Goal: Use online tool/utility

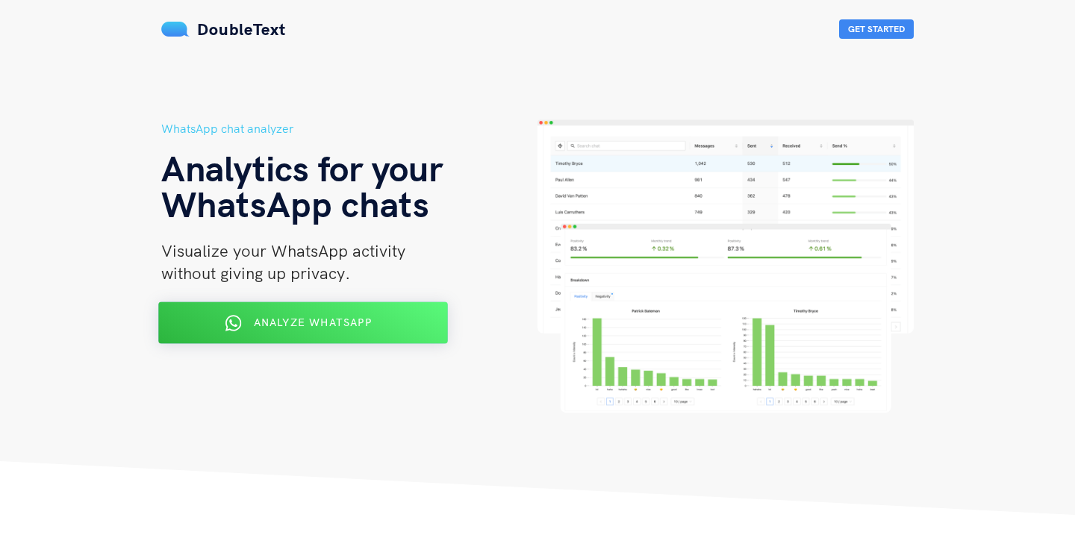
click at [293, 343] on button "Analyze WhatsApp" at bounding box center [303, 323] width 290 height 42
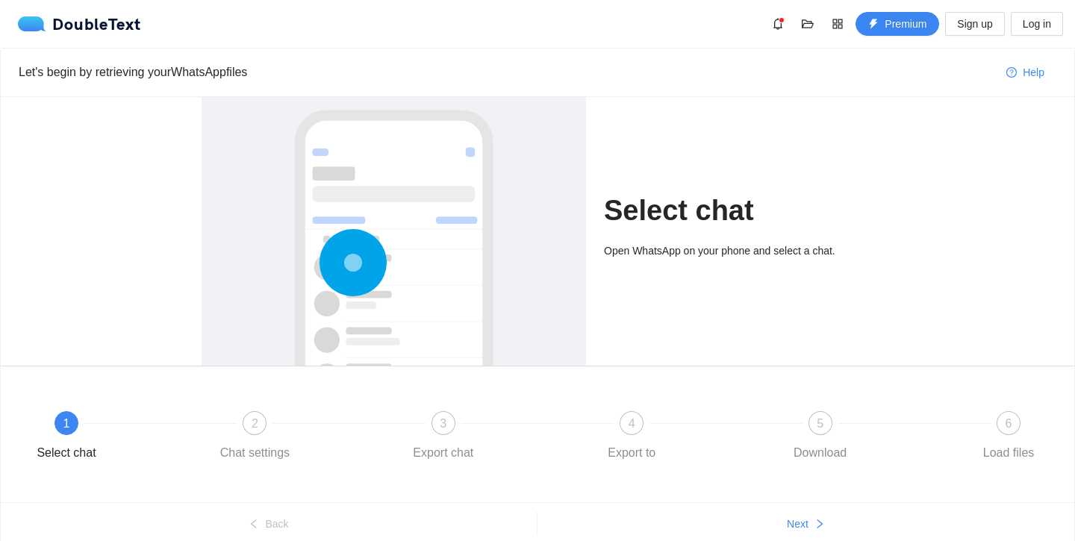
scroll to position [62, 0]
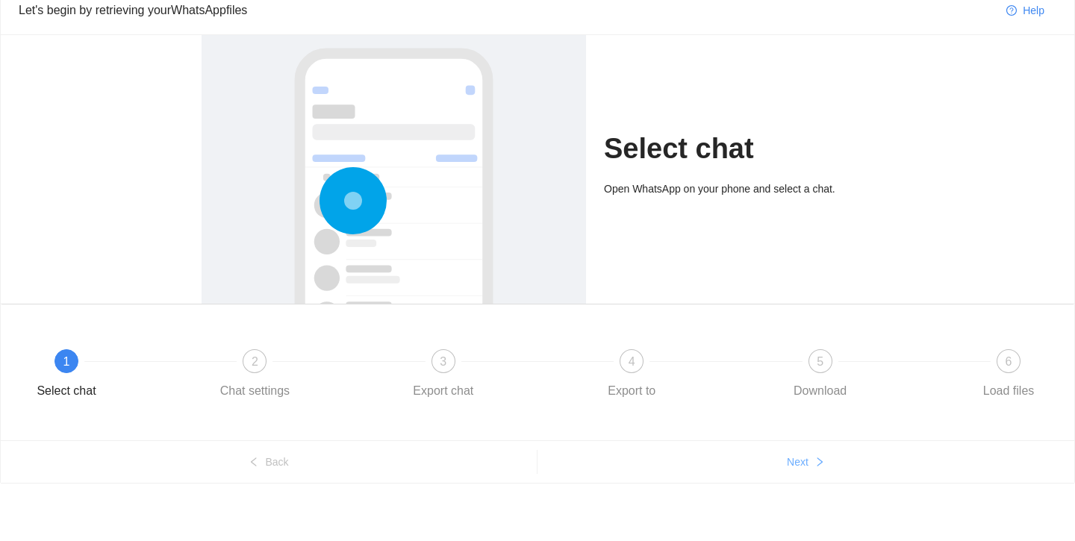
click at [796, 456] on span "Next" at bounding box center [798, 462] width 22 height 16
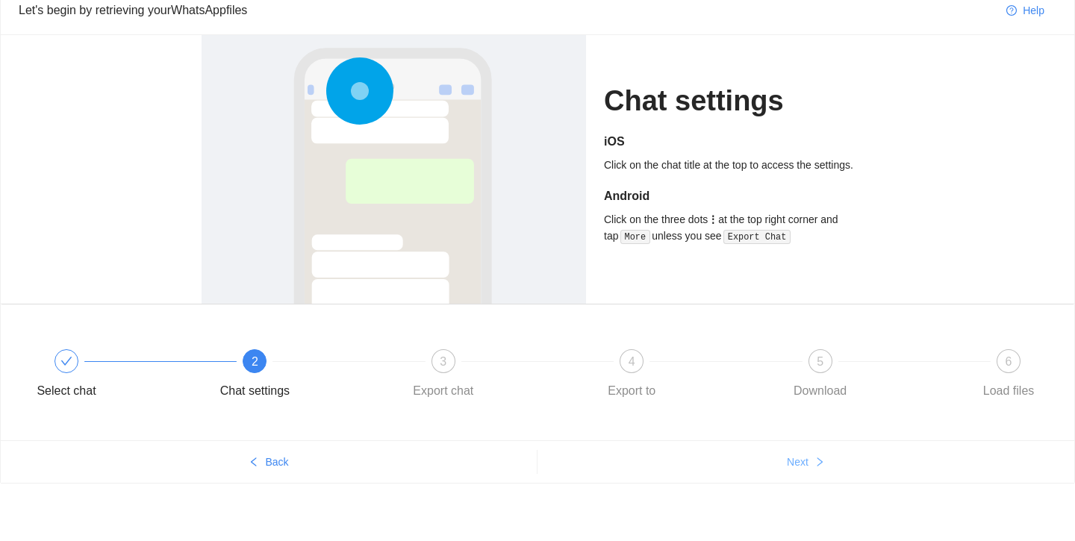
click at [796, 466] on span "Next" at bounding box center [798, 462] width 22 height 16
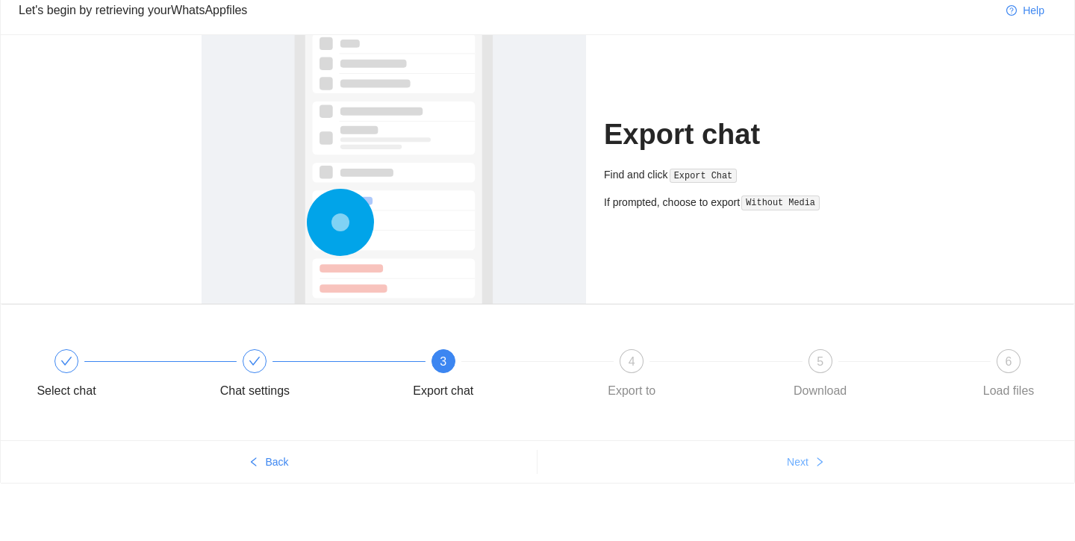
click at [796, 466] on span "Next" at bounding box center [798, 462] width 22 height 16
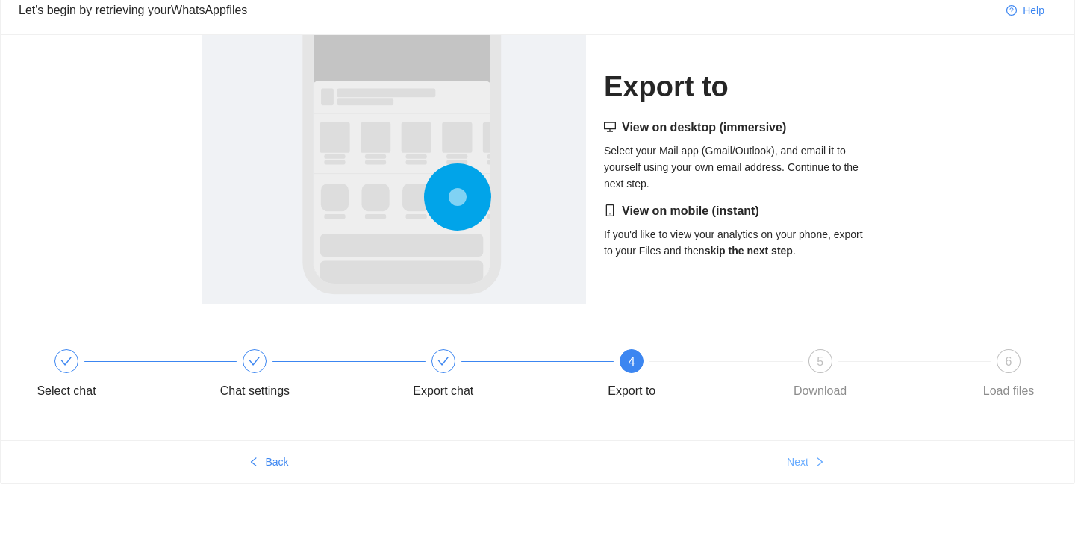
click at [796, 466] on span "Next" at bounding box center [798, 462] width 22 height 16
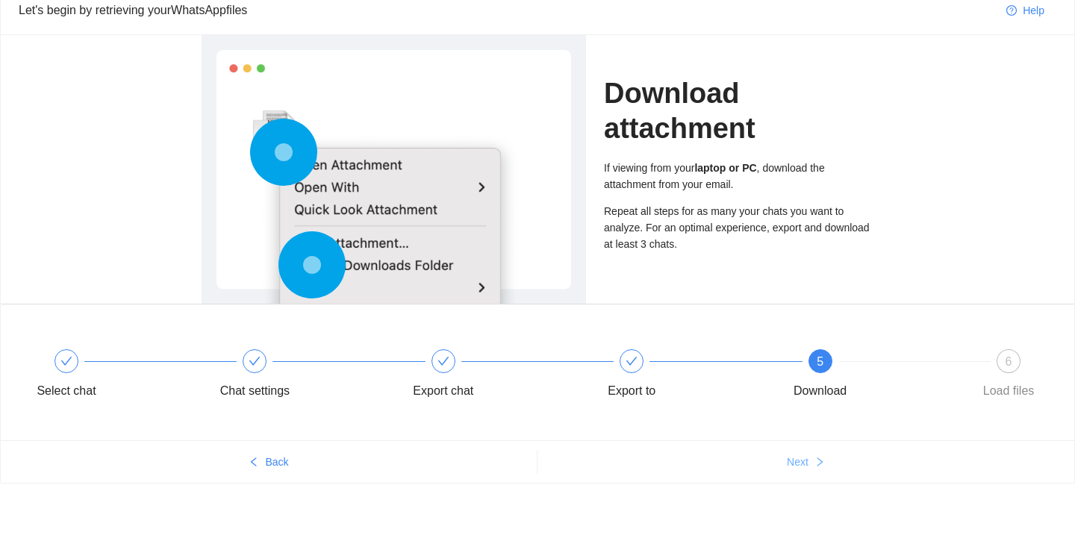
click at [796, 466] on span "Next" at bounding box center [798, 462] width 22 height 16
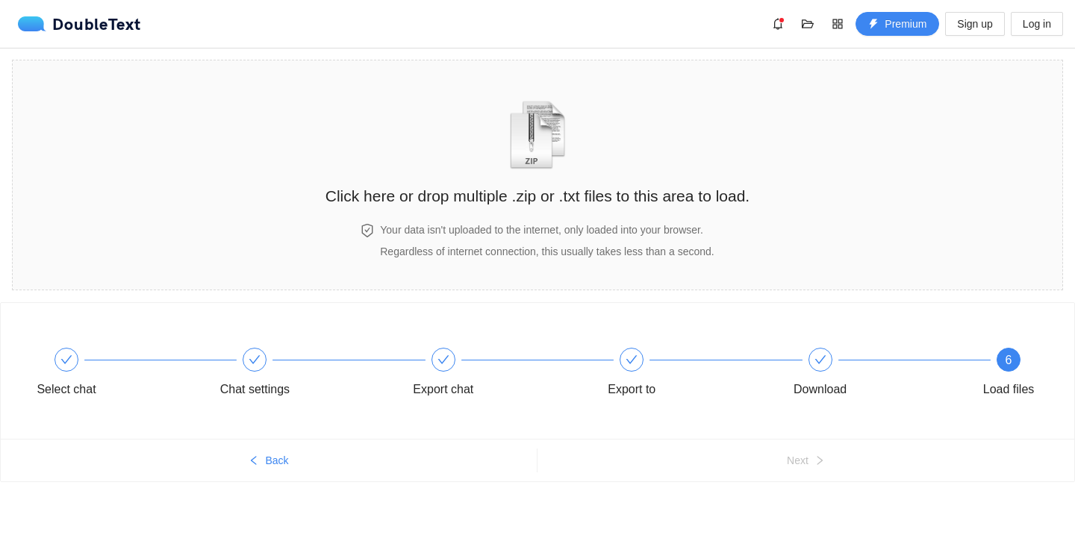
scroll to position [0, 0]
click at [537, 154] on img "zipOrTextIcon" at bounding box center [537, 135] width 69 height 69
click at [580, 145] on div "Click here or drop multiple .zip or .txt files to this area to load." at bounding box center [537, 141] width 424 height 133
